Goal: Task Accomplishment & Management: Manage account settings

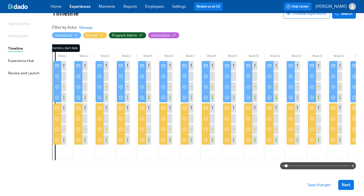
scroll to position [0, 78]
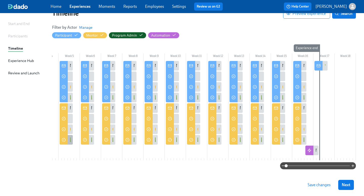
click at [69, 142] on div "✅ Do: Strategies for building trust & rapport" at bounding box center [66, 140] width 13 height 10
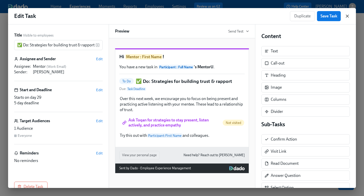
click at [346, 16] on icon "button" at bounding box center [347, 16] width 3 height 3
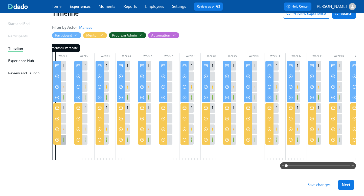
click at [61, 142] on div at bounding box center [57, 139] width 8 height 11
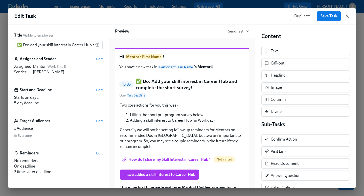
click at [346, 15] on icon "button" at bounding box center [346, 16] width 5 height 5
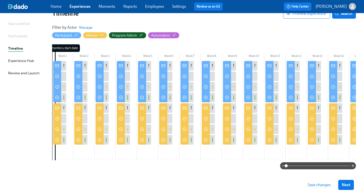
click at [85, 140] on div at bounding box center [86, 140] width 3 height 10
click at [83, 141] on div "✅ Do: Introduction & Scheduling" at bounding box center [80, 140] width 13 height 10
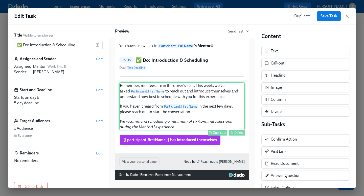
scroll to position [32, 0]
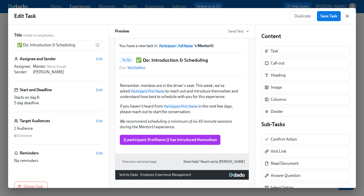
click at [347, 17] on icon "button" at bounding box center [346, 16] width 5 height 5
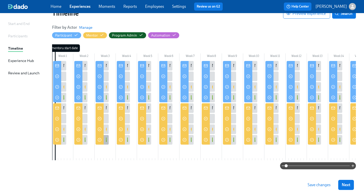
click at [105, 143] on div "✅ Do: Confirm first connection" at bounding box center [101, 140] width 13 height 10
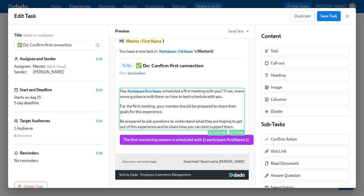
scroll to position [26, 0]
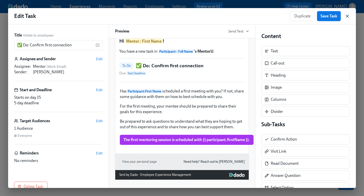
click at [348, 17] on icon "button" at bounding box center [347, 16] width 3 height 3
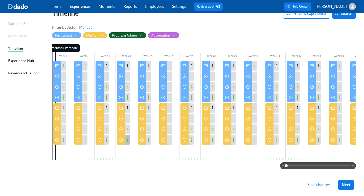
click at [127, 139] on div "✅ Do: Strategies for building trust & rapport" at bounding box center [165, 140] width 77 height 6
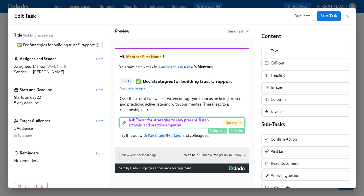
click at [181, 129] on div "Ask Toqan for strategies to stay present, listen actively, and practice empathy…" at bounding box center [181, 122] width 125 height 11
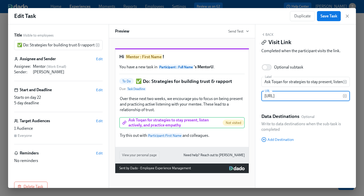
click at [287, 96] on input "[URL]" at bounding box center [301, 96] width 81 height 10
paste input "spaces/join/7f87efde-f1d4-4de1-9729-b3569a6ff416"
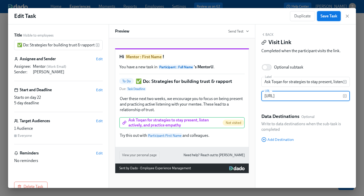
type input "[URL]"
click at [326, 17] on span "Save Task" at bounding box center [328, 16] width 17 height 5
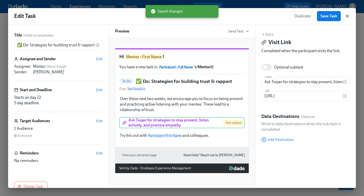
click at [346, 17] on icon "button" at bounding box center [346, 16] width 5 height 5
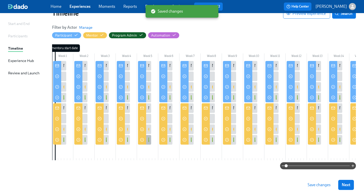
click at [146, 139] on div "✅ Do: Strategies for building trust & rapport" at bounding box center [144, 140] width 13 height 10
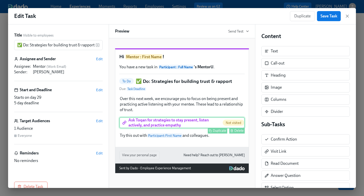
click at [153, 129] on div "Ask Toqan for strategies to stay present, listen actively, and practice empathy…" at bounding box center [181, 122] width 125 height 11
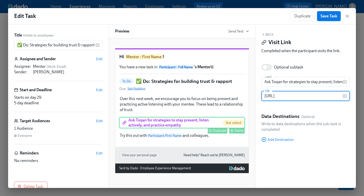
scroll to position [0, 54]
click at [277, 96] on input "[URL]" at bounding box center [301, 96] width 81 height 10
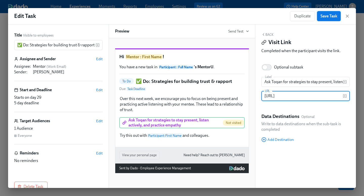
type input "[URL]"
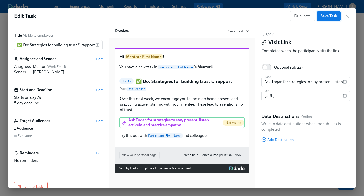
click at [328, 16] on span "Save Task" at bounding box center [328, 16] width 17 height 5
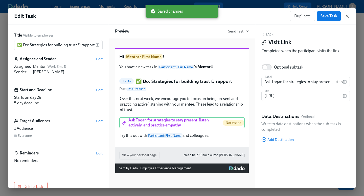
click at [347, 16] on icon "button" at bounding box center [347, 16] width 3 height 3
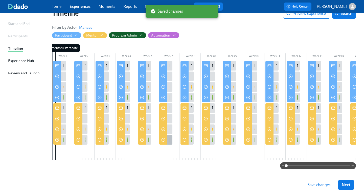
click at [167, 141] on div "✅ Do: Strategies for leading discovery" at bounding box center [165, 140] width 13 height 10
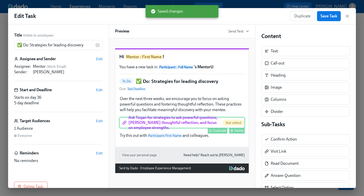
click at [171, 129] on div "Ask Toqan for strategies to ask powerful questions, [PERSON_NAME] thoughtful re…" at bounding box center [181, 122] width 125 height 11
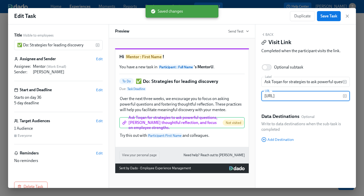
scroll to position [0, 54]
click at [279, 96] on input "[URL]" at bounding box center [301, 96] width 81 height 10
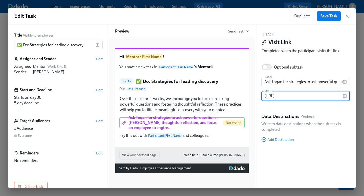
scroll to position [0, 55]
type input "[URL]"
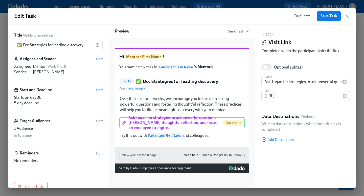
scroll to position [0, 0]
click at [325, 17] on span "Save Task" at bounding box center [328, 16] width 17 height 5
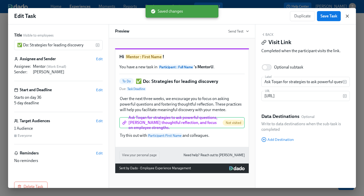
click at [347, 16] on icon "button" at bounding box center [347, 16] width 3 height 3
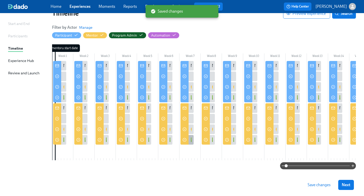
click at [190, 139] on div "✅ Do: Strategies for leading discovery" at bounding box center [186, 140] width 13 height 10
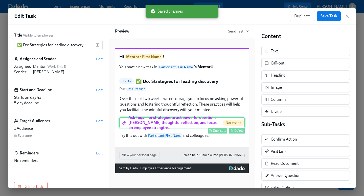
click at [188, 129] on div "Ask Toqan for strategies to ask powerful questions, [PERSON_NAME] thoughtful re…" at bounding box center [181, 122] width 125 height 11
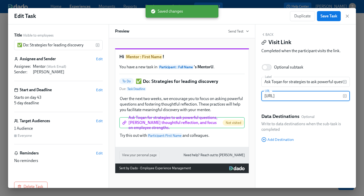
scroll to position [0, 54]
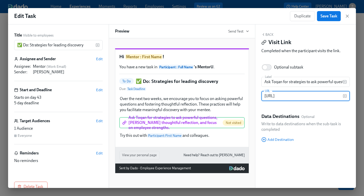
click at [288, 96] on input "[URL]" at bounding box center [301, 96] width 81 height 10
type input "[URL]"
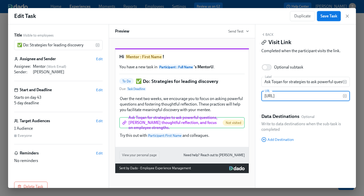
scroll to position [0, 0]
click at [328, 15] on span "Save Task" at bounding box center [328, 16] width 17 height 5
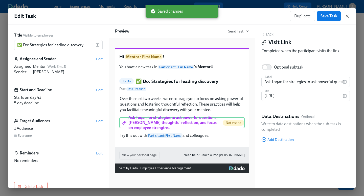
click at [347, 16] on icon "button" at bounding box center [347, 16] width 3 height 3
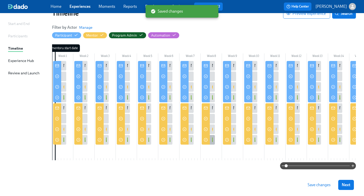
click at [210, 140] on div "✅ Do: Strategies for leading discovery" at bounding box center [208, 140] width 13 height 10
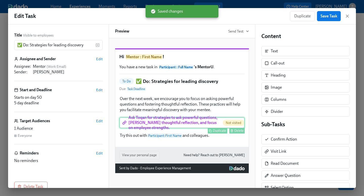
click at [177, 129] on div "Ask Toqan for strategies to ask powerful questions, [PERSON_NAME] thoughtful re…" at bounding box center [181, 122] width 125 height 11
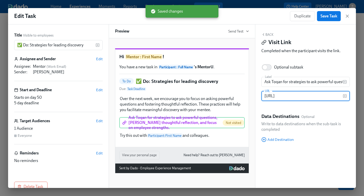
scroll to position [0, 54]
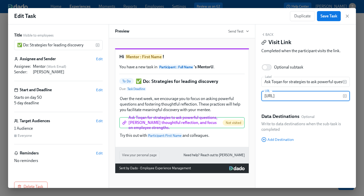
click at [271, 99] on input "[URL]" at bounding box center [301, 96] width 81 height 10
type input "[URL]"
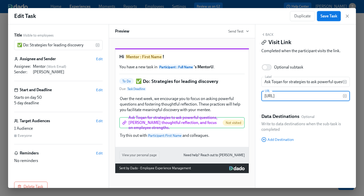
scroll to position [0, 0]
click at [324, 16] on span "Save Task" at bounding box center [328, 16] width 17 height 5
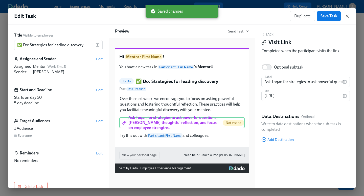
click at [346, 16] on icon "button" at bounding box center [347, 16] width 3 height 3
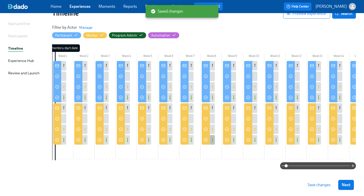
click at [211, 140] on div "✅ Do: Strategies for leading discovery" at bounding box center [208, 140] width 13 height 10
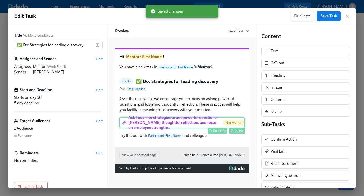
click at [198, 129] on div "Ask Toqan for strategies to ask powerful questions, [PERSON_NAME] thoughtful re…" at bounding box center [181, 122] width 125 height 11
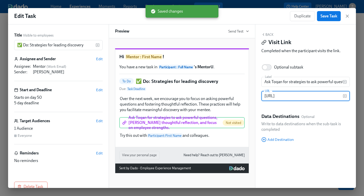
scroll to position [0, 55]
click at [271, 96] on input "[URL]" at bounding box center [301, 96] width 81 height 10
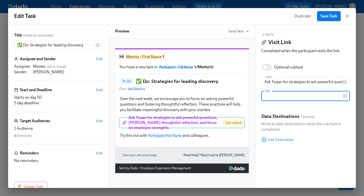
scroll to position [0, 0]
type input "[URL]"
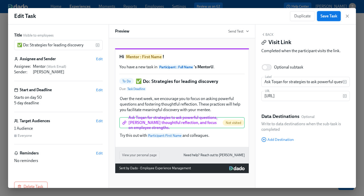
click at [327, 14] on span "Save Task" at bounding box center [328, 16] width 17 height 5
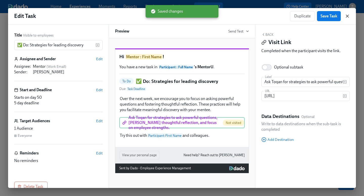
click at [347, 16] on icon "button" at bounding box center [347, 16] width 3 height 3
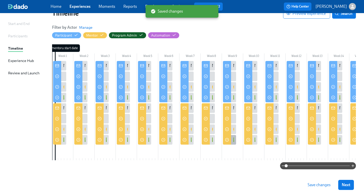
click at [232, 141] on div "✅ Do: Strategies for facilitating growth & action" at bounding box center [229, 140] width 13 height 10
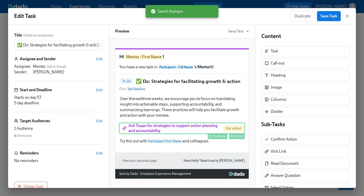
click at [197, 134] on div "Ask Toqan for strategies to support action planning and accountability Not visi…" at bounding box center [181, 128] width 125 height 11
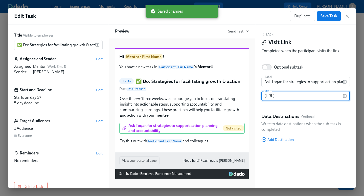
scroll to position [0, 54]
click at [287, 96] on input "[URL]" at bounding box center [301, 96] width 81 height 10
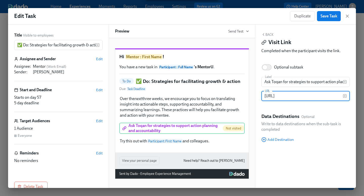
scroll to position [0, 55]
type input "[URL]"
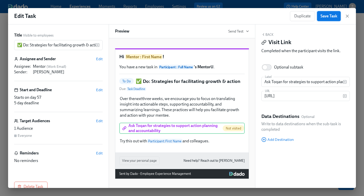
scroll to position [0, 0]
click at [327, 17] on span "Save Task" at bounding box center [328, 16] width 17 height 5
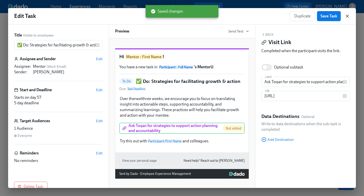
click at [347, 16] on icon "button" at bounding box center [347, 16] width 3 height 3
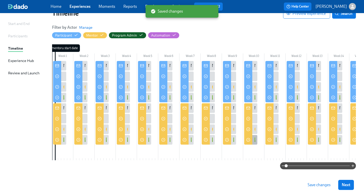
click at [252, 139] on div "✅ Do: Strategies for facilitating growth & action" at bounding box center [250, 140] width 13 height 10
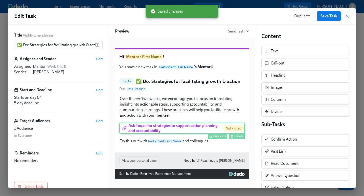
click at [190, 134] on div "Ask Toqan for strategies to support action planning and accountability Not visi…" at bounding box center [181, 128] width 125 height 11
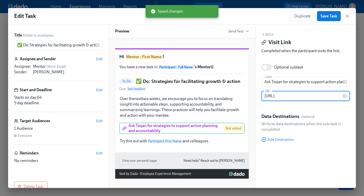
scroll to position [0, 54]
click at [274, 97] on input "[URL]" at bounding box center [301, 96] width 81 height 10
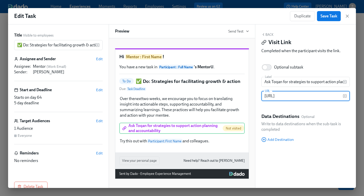
scroll to position [0, 55]
type input "[URL]"
click at [329, 15] on span "Save Task" at bounding box center [328, 16] width 17 height 5
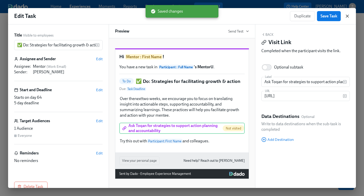
click at [347, 17] on icon "button" at bounding box center [346, 16] width 5 height 5
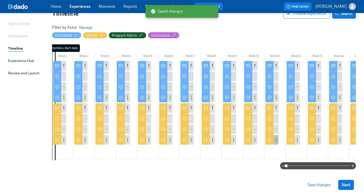
click at [272, 139] on div at bounding box center [269, 139] width 8 height 11
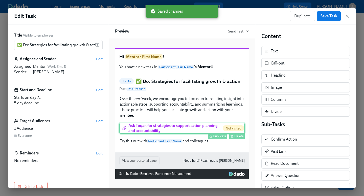
click at [183, 134] on div "Ask Toqan for strategies to support action planning and accountability Not visi…" at bounding box center [181, 128] width 125 height 11
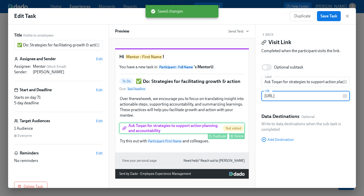
scroll to position [0, 54]
click at [278, 97] on input "[URL]" at bounding box center [301, 96] width 81 height 10
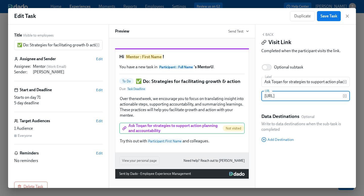
scroll to position [0, 55]
type input "[URL]"
click at [328, 15] on span "Save Task" at bounding box center [328, 16] width 17 height 5
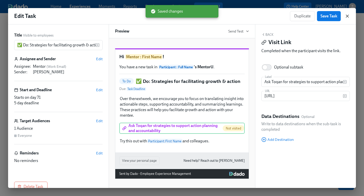
click at [348, 17] on icon "button" at bounding box center [347, 16] width 3 height 3
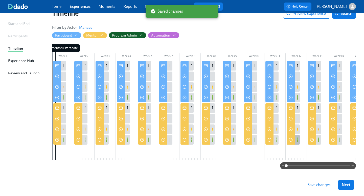
click at [294, 144] on div at bounding box center [290, 139] width 8 height 11
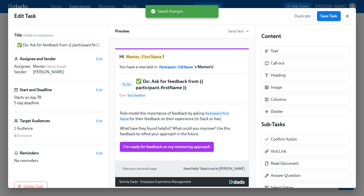
click at [347, 17] on icon "button" at bounding box center [346, 16] width 5 height 5
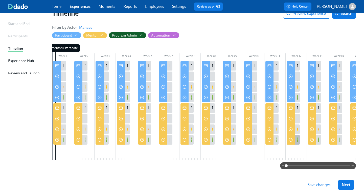
click at [295, 141] on div "✅ Do: Ask for feedback from {{ participant.firstName }}" at bounding box center [292, 140] width 13 height 10
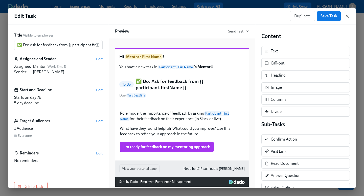
click at [346, 15] on icon "button" at bounding box center [346, 16] width 5 height 5
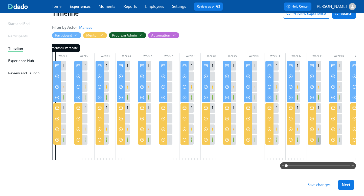
click at [316, 141] on div "✅ Do: Update your skills" at bounding box center [314, 140] width 13 height 10
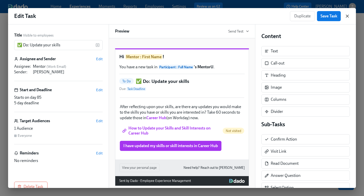
click at [347, 16] on icon "button" at bounding box center [347, 16] width 3 height 3
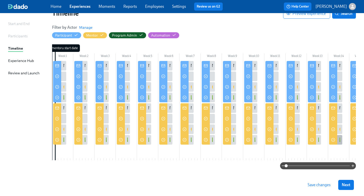
click at [336, 140] on div at bounding box center [333, 139] width 8 height 11
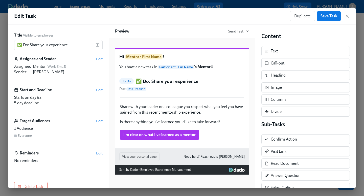
click at [347, 13] on div "Duplicate Save Task" at bounding box center [320, 16] width 60 height 10
click at [347, 15] on icon "button" at bounding box center [346, 16] width 5 height 5
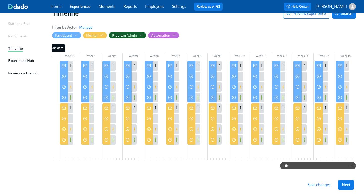
scroll to position [0, 14]
click at [343, 139] on div at bounding box center [340, 139] width 8 height 11
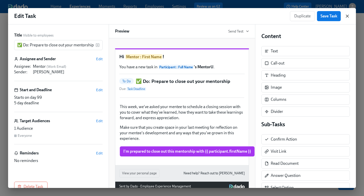
click at [347, 17] on icon "button" at bounding box center [346, 16] width 5 height 5
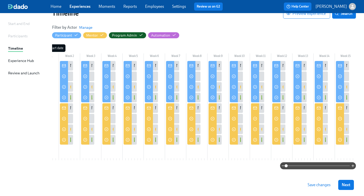
click at [317, 184] on span "Save changes" at bounding box center [318, 185] width 23 height 5
click at [219, 141] on div at bounding box center [220, 140] width 3 height 10
click at [217, 140] on div "✅ Do: Strategies for facilitating growth & action" at bounding box center [214, 140] width 13 height 10
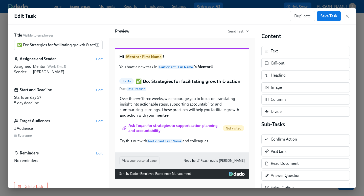
click at [191, 133] on div "Over the next three weeks, we encourage you to focus on translating insight int…" at bounding box center [181, 120] width 125 height 49
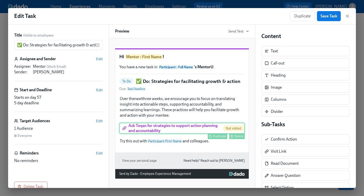
click at [190, 134] on div "Ask Toqan for strategies to support action planning and accountability Not visi…" at bounding box center [181, 128] width 125 height 11
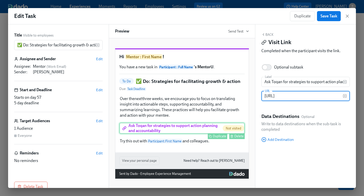
scroll to position [0, 55]
click at [282, 97] on input "[URL]" at bounding box center [301, 96] width 81 height 10
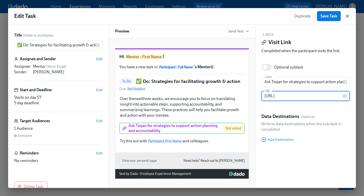
click at [347, 17] on icon "button" at bounding box center [346, 16] width 5 height 5
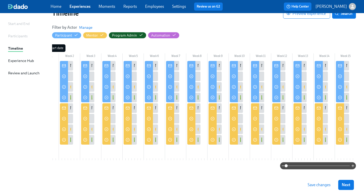
click at [347, 17] on button "Search" at bounding box center [344, 14] width 24 height 10
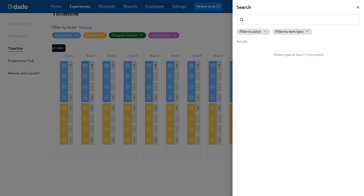
click at [359, 7] on icon "button" at bounding box center [358, 7] width 4 height 4
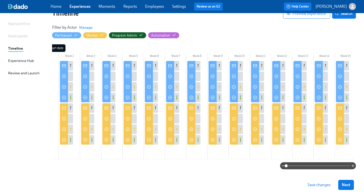
click at [315, 185] on span "Save changes" at bounding box center [318, 185] width 23 height 5
click at [57, 7] on link "Home" at bounding box center [56, 6] width 11 height 5
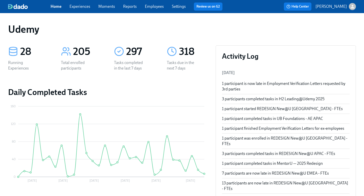
click at [81, 8] on link "Experiences" at bounding box center [79, 6] width 21 height 5
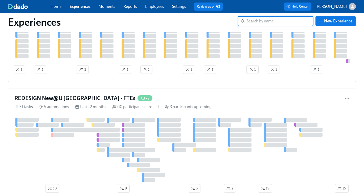
scroll to position [294, 0]
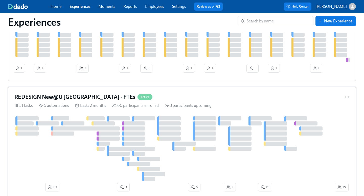
click at [84, 98] on h4 "REDESIGN New@U [GEOGRAPHIC_DATA] - FTEs" at bounding box center [74, 97] width 121 height 8
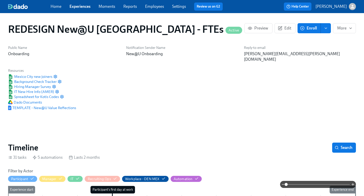
scroll to position [0, 3270]
click at [46, 94] on span "Spreadsheet for Kotis Codes" at bounding box center [33, 96] width 51 height 5
click at [55, 7] on link "Home" at bounding box center [56, 6] width 11 height 5
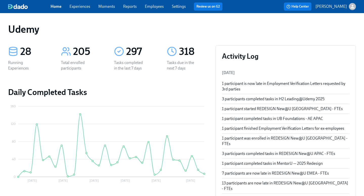
click at [84, 9] on link "Experiences" at bounding box center [79, 6] width 21 height 5
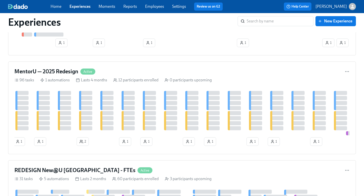
scroll to position [220, 0]
click at [66, 71] on h4 "MentorU — 2025 Redesign" at bounding box center [46, 72] width 64 height 8
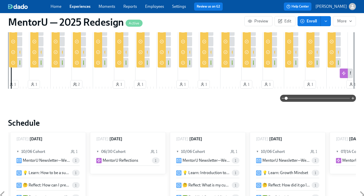
scroll to position [148, 0]
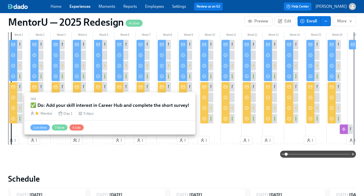
click at [20, 116] on div "✅ Do: Add your skill interest in Career Hub and complete the short survey!" at bounding box center [83, 119] width 128 height 6
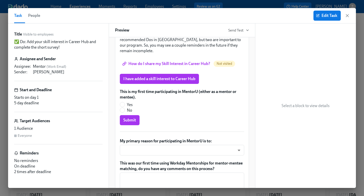
scroll to position [1, 0]
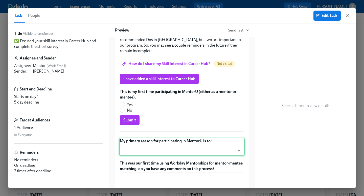
click at [177, 156] on div "My primary reason for participating in MentorU is to: ​ ​" at bounding box center [181, 147] width 125 height 18
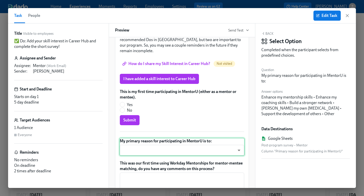
click at [176, 151] on div "My primary reason for participating in MentorU is to: ​ ​" at bounding box center [181, 147] width 125 height 18
click at [195, 152] on div "My primary reason for participating in MentorU is to: ​ ​" at bounding box center [181, 147] width 125 height 18
click at [321, 18] on span "Edit Task" at bounding box center [327, 15] width 20 height 5
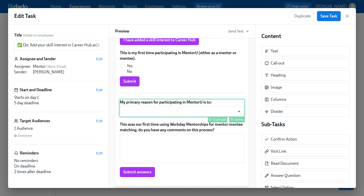
scroll to position [135, 0]
click at [174, 116] on div "My primary reason for participating in MentorU is to: ​ ​ Duplicate Delete" at bounding box center [181, 108] width 125 height 18
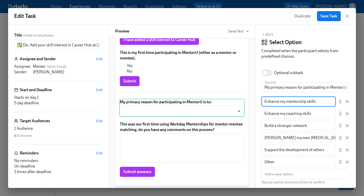
click at [278, 104] on input "Enhance my mentorship skills" at bounding box center [298, 102] width 74 height 10
click at [279, 115] on input "Enhance my coaching skills" at bounding box center [298, 114] width 74 height 10
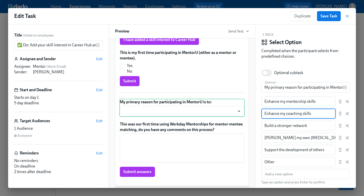
click at [279, 115] on input "Enhance my coaching skills" at bounding box center [298, 114] width 74 height 10
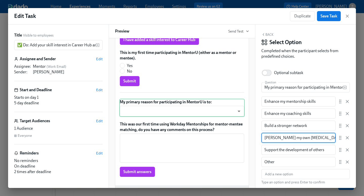
click at [284, 138] on input "[PERSON_NAME] my own [MEDICAL_DATA]" at bounding box center [298, 138] width 74 height 10
click at [291, 151] on input "Support the development of others" at bounding box center [298, 150] width 74 height 10
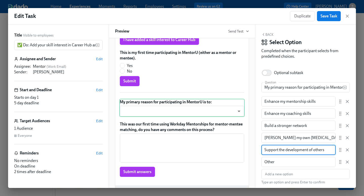
click at [291, 151] on input "Support the development of others" at bounding box center [298, 150] width 74 height 10
click at [347, 17] on icon "button" at bounding box center [346, 16] width 5 height 5
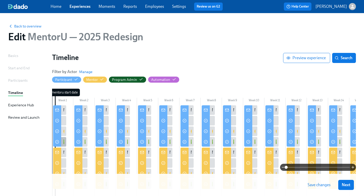
click at [63, 142] on div "✅ Do: Enter your skill interests, developmental goals, and complete the short s…" at bounding box center [136, 142] width 146 height 6
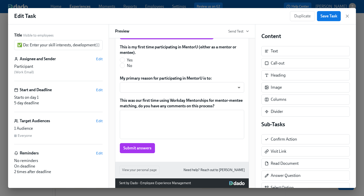
scroll to position [126, 0]
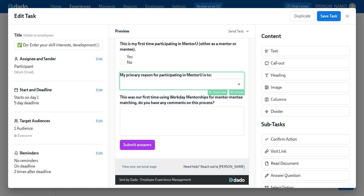
click at [170, 87] on div "My primary reason for participating in MentorU is to: ​ ​ Duplicate Delete" at bounding box center [181, 81] width 125 height 18
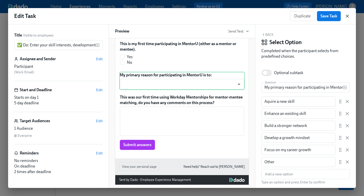
click at [346, 14] on icon "button" at bounding box center [346, 16] width 5 height 5
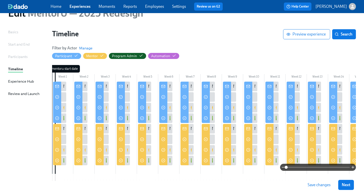
scroll to position [25, 0]
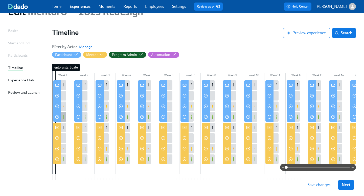
click at [62, 117] on div "✅ Do: Enter your skill interests, developmental goals, and complete the short s…" at bounding box center [59, 117] width 13 height 10
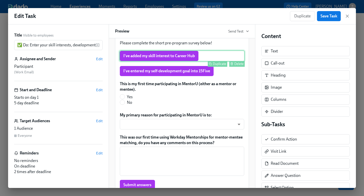
scroll to position [129, 0]
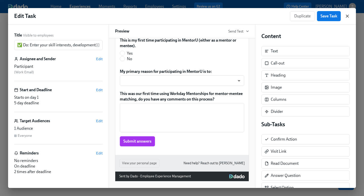
click at [347, 16] on icon "button" at bounding box center [346, 16] width 5 height 5
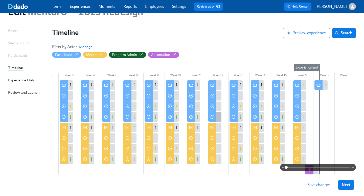
scroll to position [0, 78]
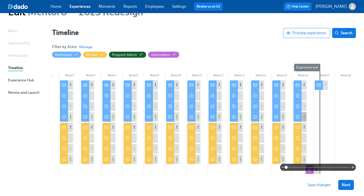
click at [302, 117] on div "✅ Do: Update your skills profile & complete the survey" at bounding box center [299, 117] width 13 height 10
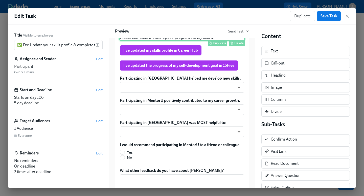
scroll to position [92, 0]
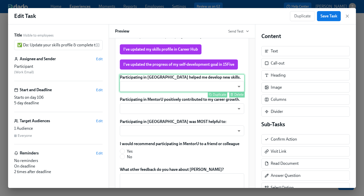
click at [133, 92] on div "Participating in [GEOGRAPHIC_DATA] helped me develop new skills. ​ ​ Duplicate …" at bounding box center [181, 83] width 125 height 18
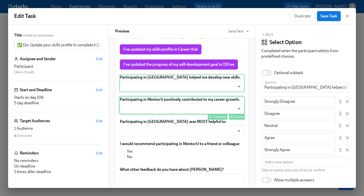
click at [192, 110] on div "Participating in MentorU positively contributed to my career growth. ​ ​ Duplic…" at bounding box center [181, 105] width 125 height 18
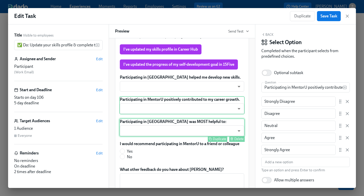
click at [161, 134] on div "Participating in [GEOGRAPHIC_DATA] was MOST helpful to: ​ ​ Duplicate Delete" at bounding box center [181, 128] width 125 height 18
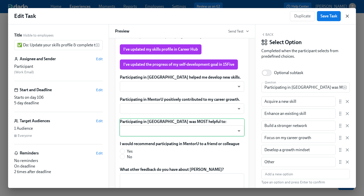
click at [348, 17] on icon "button" at bounding box center [346, 16] width 5 height 5
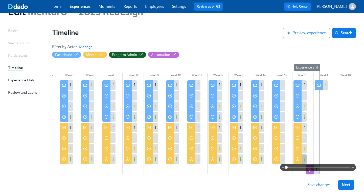
click at [302, 158] on div "✅ Do: Close out MentorU" at bounding box center [299, 160] width 13 height 10
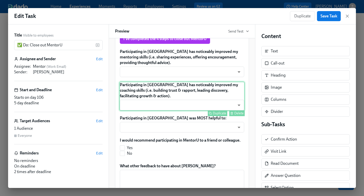
scroll to position [205, 0]
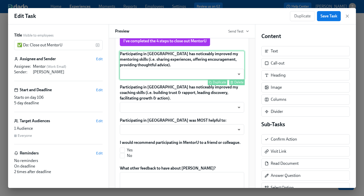
click at [163, 65] on div "Participating in [GEOGRAPHIC_DATA] has noticeably improved my mentoring skills …" at bounding box center [181, 65] width 125 height 29
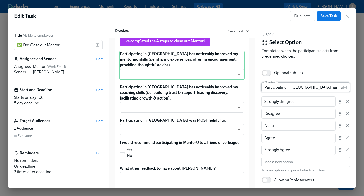
click at [297, 86] on input "Participating in [GEOGRAPHIC_DATA] has noticeably improved my mentoring skills …" at bounding box center [301, 88] width 81 height 10
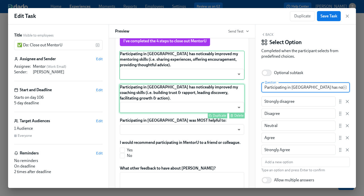
click at [173, 97] on div "Participating in [GEOGRAPHIC_DATA] has noticeably improved my coaching skills (…" at bounding box center [181, 98] width 125 height 29
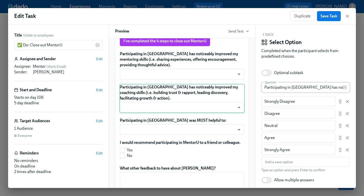
click at [318, 86] on input "Participating in [GEOGRAPHIC_DATA] has noticeably improved my coaching skills (…" at bounding box center [301, 88] width 81 height 10
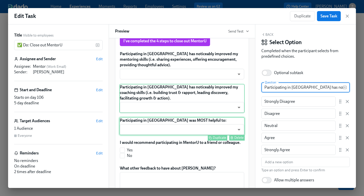
click at [167, 125] on div "Participating in [GEOGRAPHIC_DATA] was MOST helpful to: ​ ​ Duplicate Delete" at bounding box center [181, 126] width 125 height 18
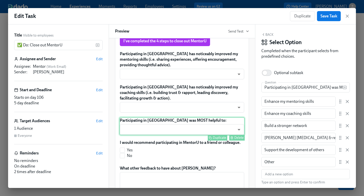
click at [167, 125] on div "Participating in [GEOGRAPHIC_DATA] was MOST helpful to: ​ ​ Duplicate Delete" at bounding box center [181, 126] width 125 height 18
click at [273, 87] on input "Participating in [GEOGRAPHIC_DATA] was MOST helpful to:" at bounding box center [301, 88] width 81 height 10
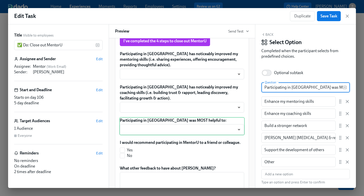
click at [273, 87] on input "Participating in [GEOGRAPHIC_DATA] was MOST helpful to:" at bounding box center [301, 88] width 81 height 10
click at [347, 16] on icon "button" at bounding box center [347, 16] width 3 height 3
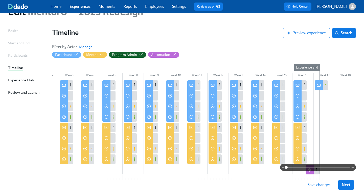
click at [318, 187] on span "Save changes" at bounding box center [318, 185] width 23 height 5
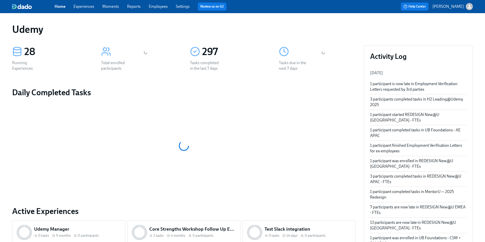
click at [63, 7] on link "Home" at bounding box center [60, 6] width 11 height 5
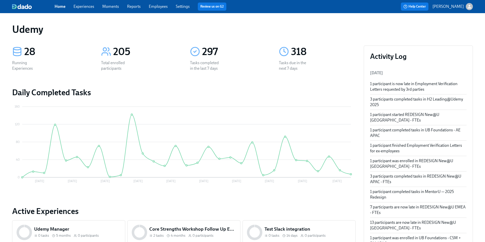
click at [83, 7] on link "Experiences" at bounding box center [83, 6] width 21 height 5
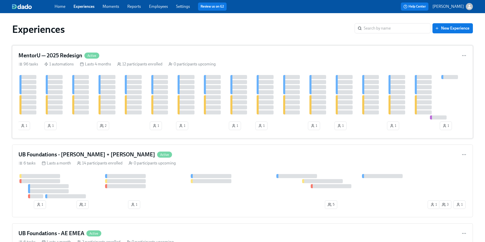
click at [59, 56] on h4 "MentorU — 2025 Redesign" at bounding box center [50, 56] width 64 height 8
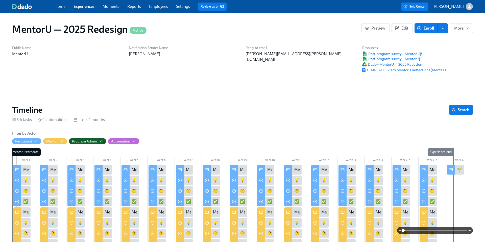
scroll to position [0, 1434]
click at [375, 52] on span "Post-program survey – Mentee" at bounding box center [389, 53] width 55 height 5
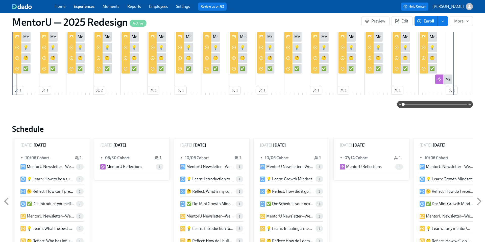
scroll to position [174, 0]
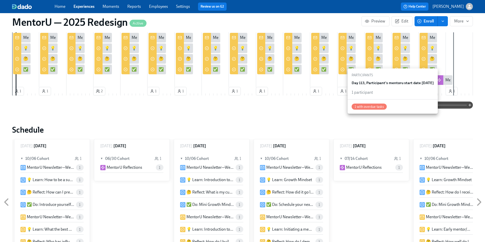
click at [448, 90] on icon "button" at bounding box center [450, 91] width 4 height 4
